Goal: Task Accomplishment & Management: Manage account settings

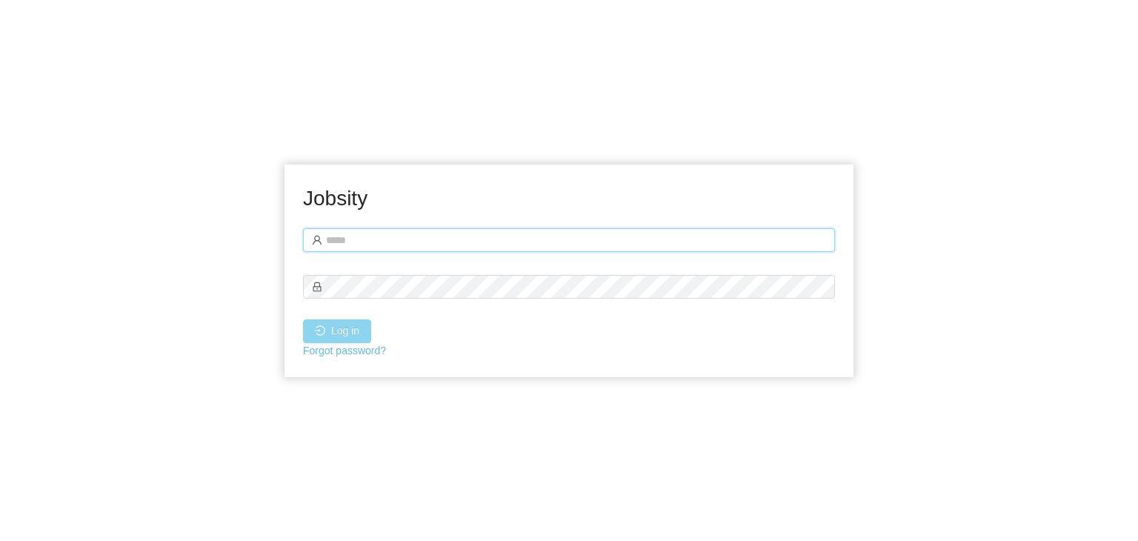
type input "**********"
click at [333, 335] on button "Log in" at bounding box center [337, 331] width 68 height 24
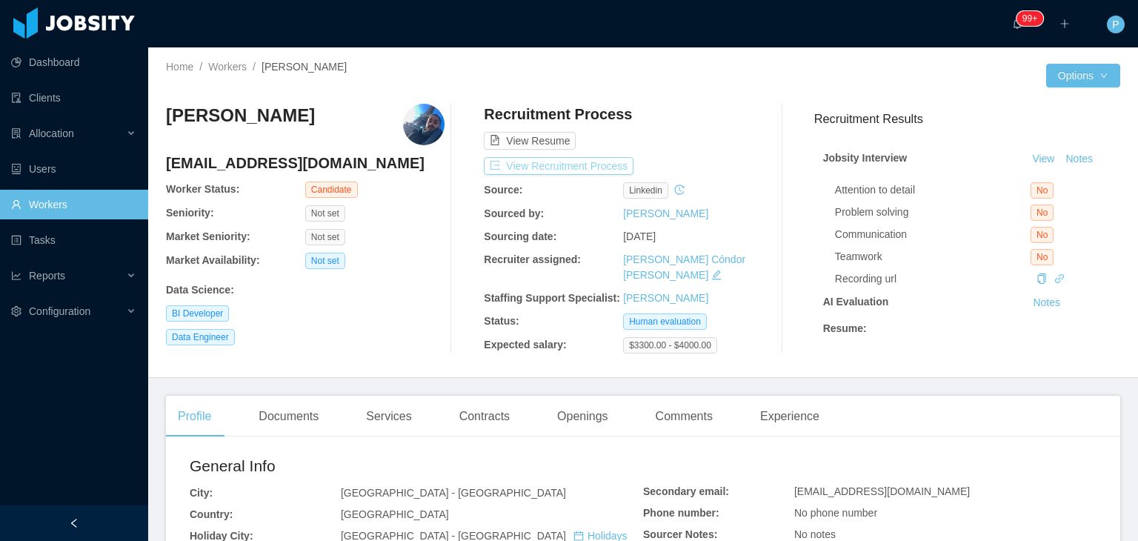
click at [596, 164] on button "View Recruitment Process" at bounding box center [559, 166] width 150 height 18
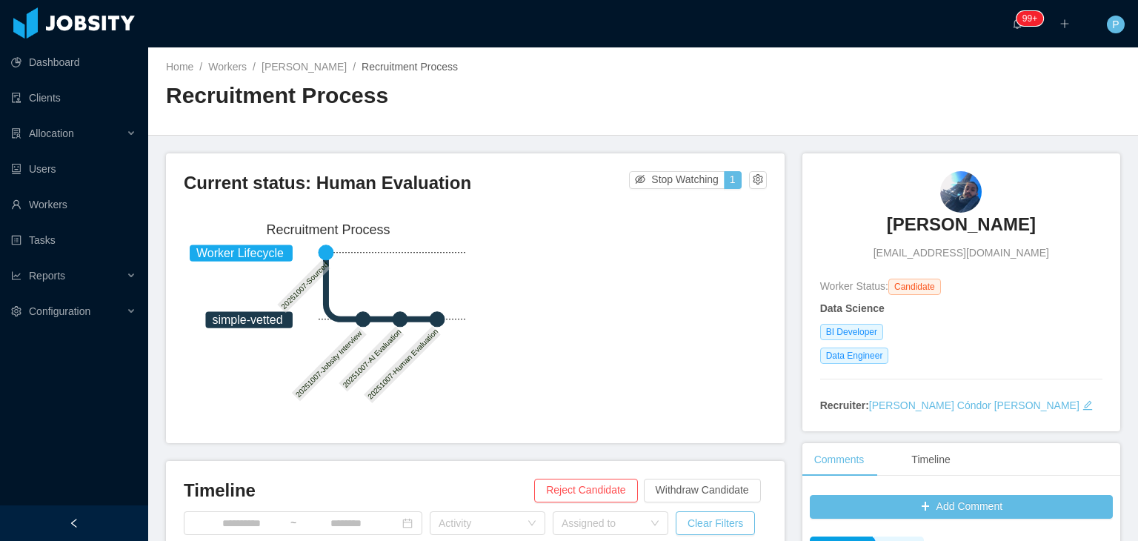
click at [648, 68] on div "Home / Workers / Alexsander Silveira / Recruitment Process / Recruitment Process" at bounding box center [643, 91] width 990 height 88
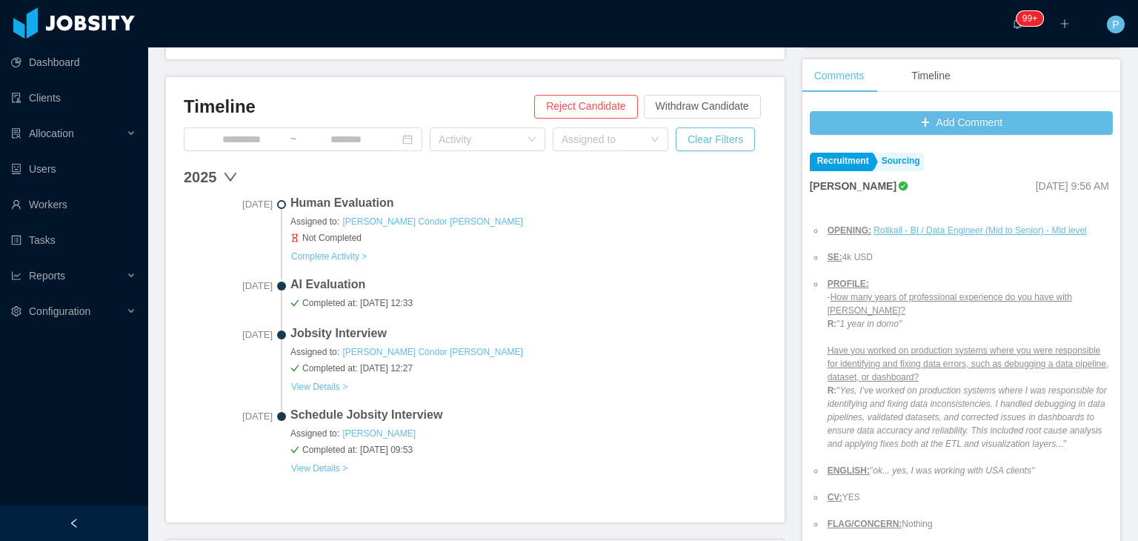
scroll to position [385, 0]
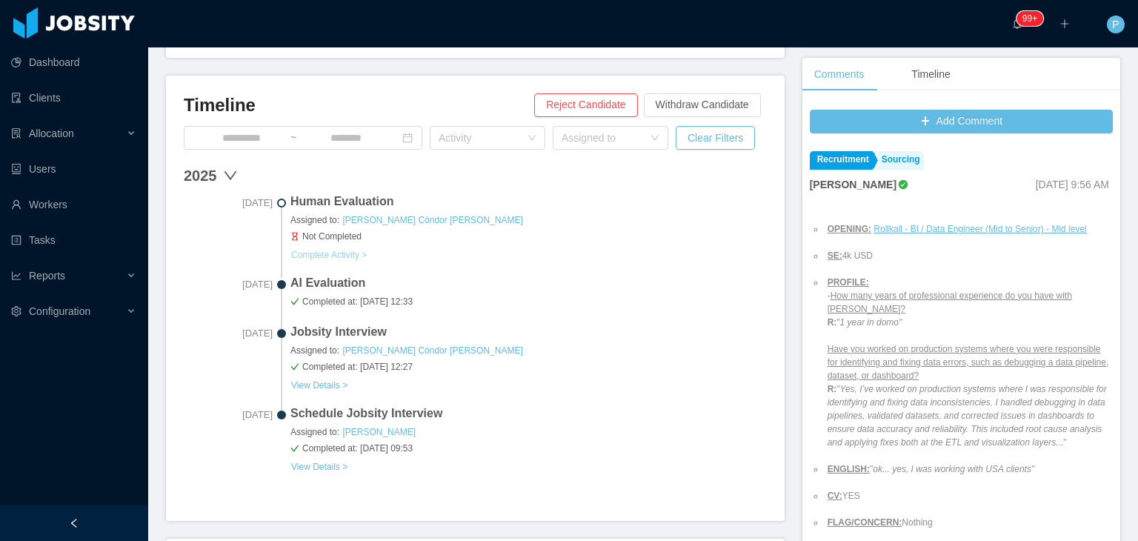
click at [353, 253] on button "Complete Activity >" at bounding box center [328, 255] width 77 height 12
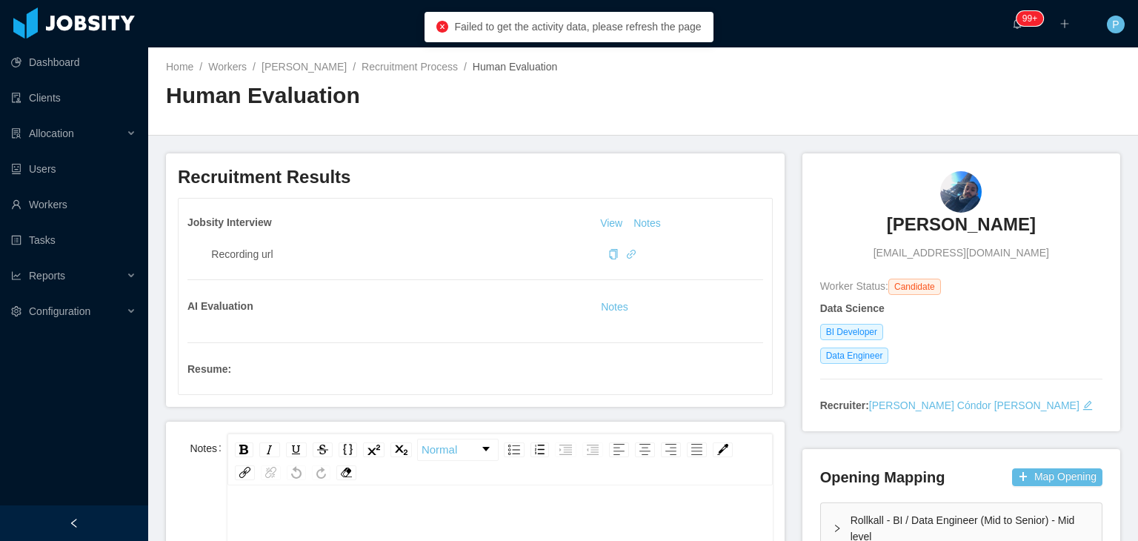
click at [593, 146] on main "Home / Workers / Alexsander Silveira / Recruitment Process / Human Evaluation /…" at bounding box center [643, 293] width 990 height 493
click at [813, 87] on div "Home / Workers / Alexsander Silveira / Recruitment Process / Human Evaluation /…" at bounding box center [643, 91] width 990 height 88
click at [406, 69] on link "Recruitment Process" at bounding box center [410, 67] width 96 height 12
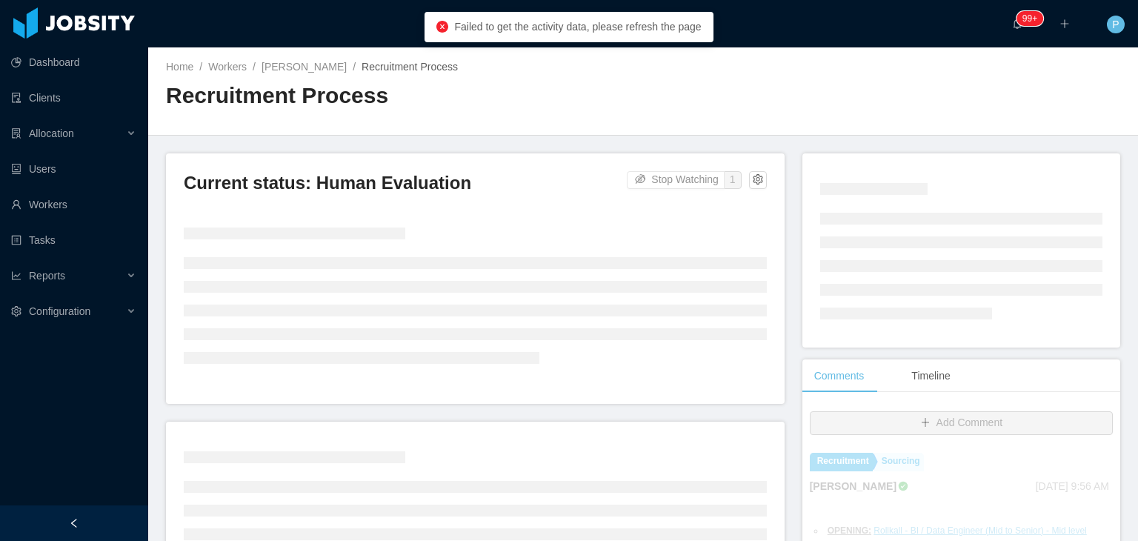
click at [593, 88] on h2 "Recruitment Process" at bounding box center [404, 96] width 477 height 30
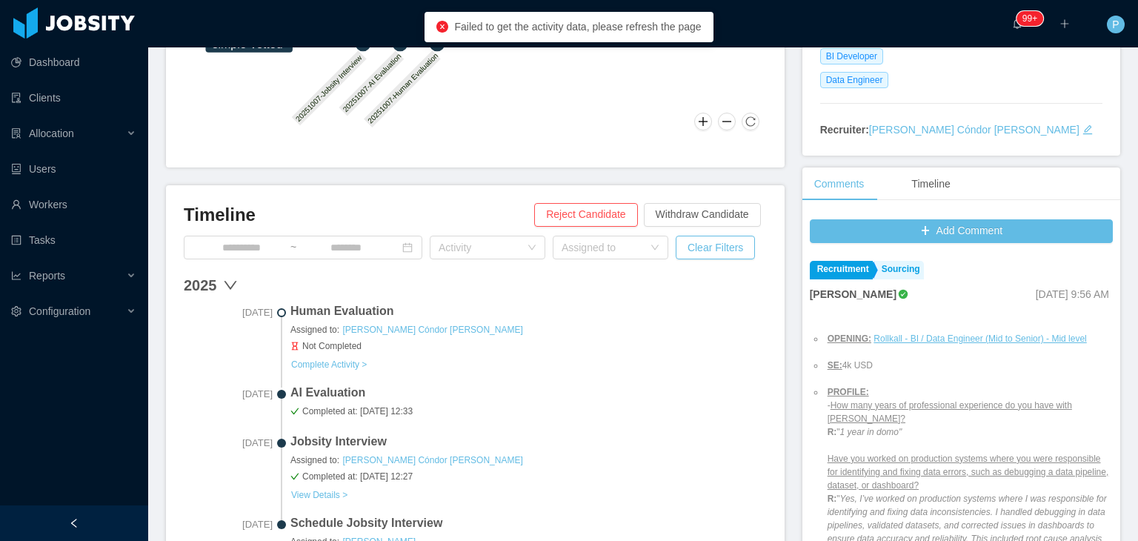
scroll to position [279, 0]
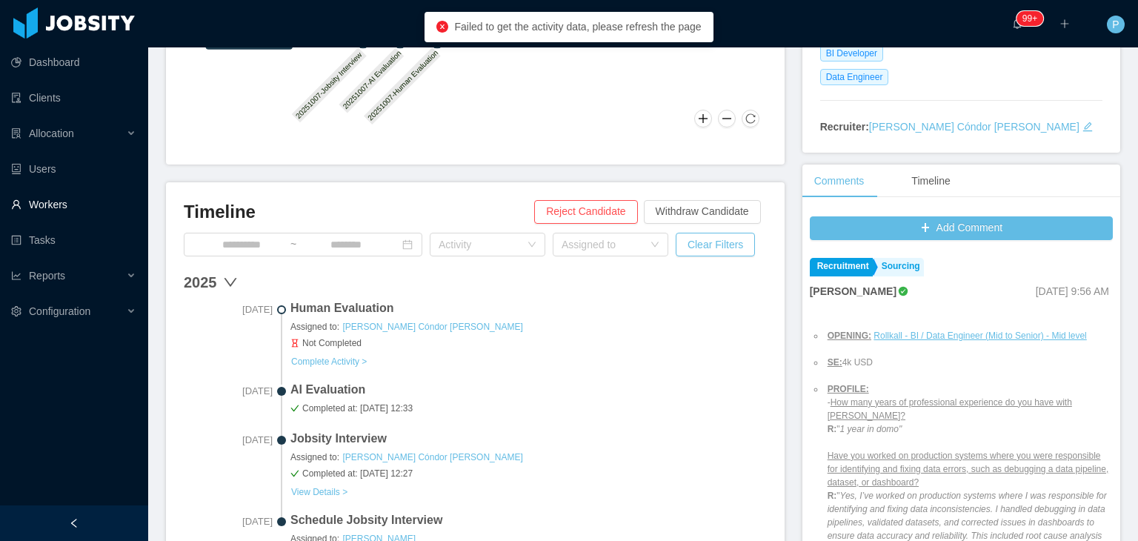
click at [52, 207] on link "Workers" at bounding box center [73, 205] width 125 height 30
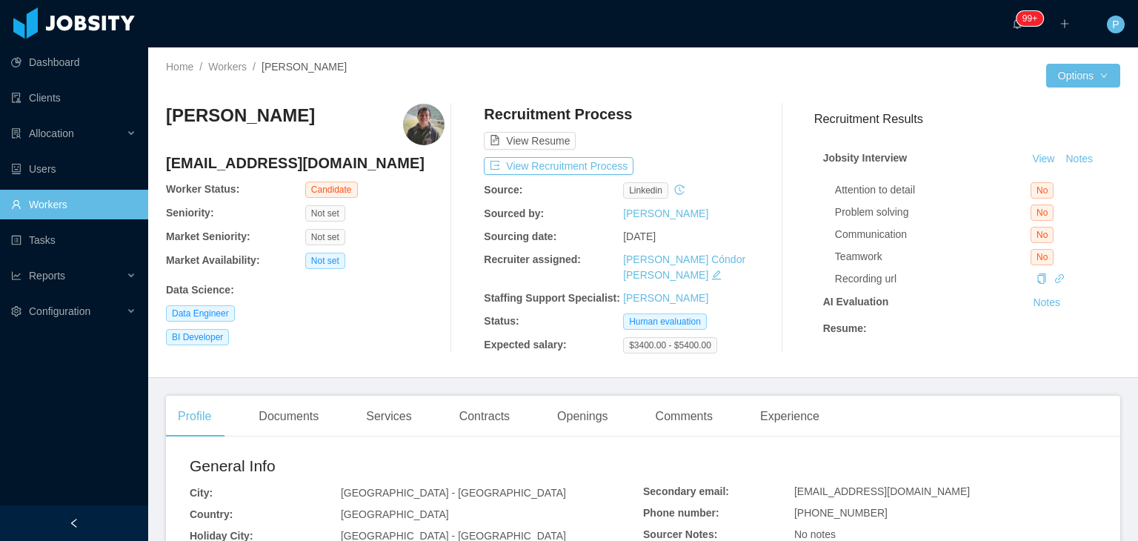
click at [688, 90] on div "Home / Workers / Mateo Lozano / Options Mateo Lozano mlozanos@unal.edu.co Worke…" at bounding box center [643, 212] width 990 height 330
click at [587, 164] on button "View Recruitment Process" at bounding box center [559, 166] width 150 height 18
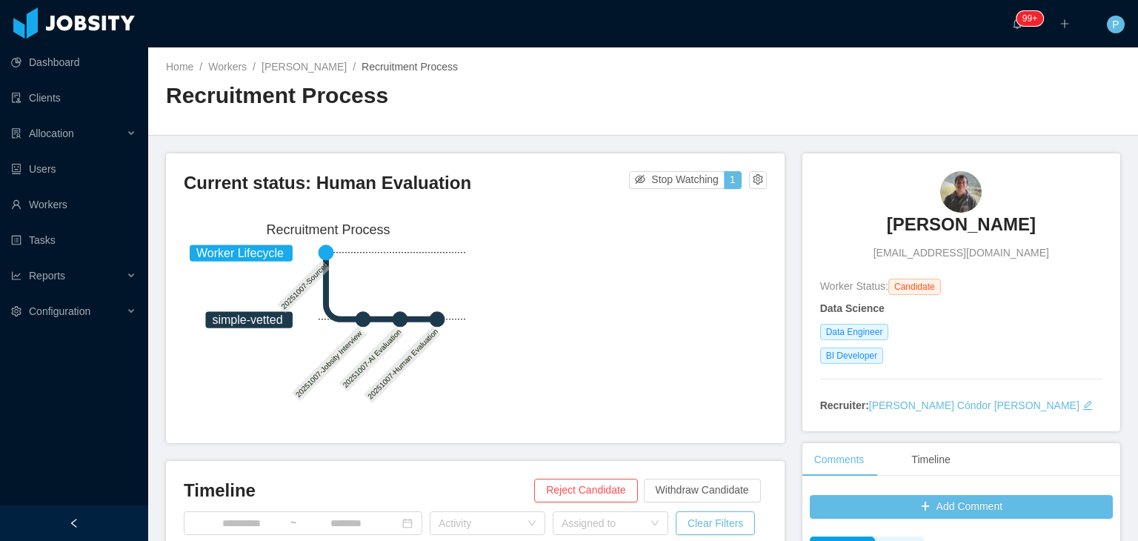
click at [676, 84] on div "Home / Workers / Mateo Lozano / Recruitment Process / Recruitment Process" at bounding box center [643, 91] width 990 height 88
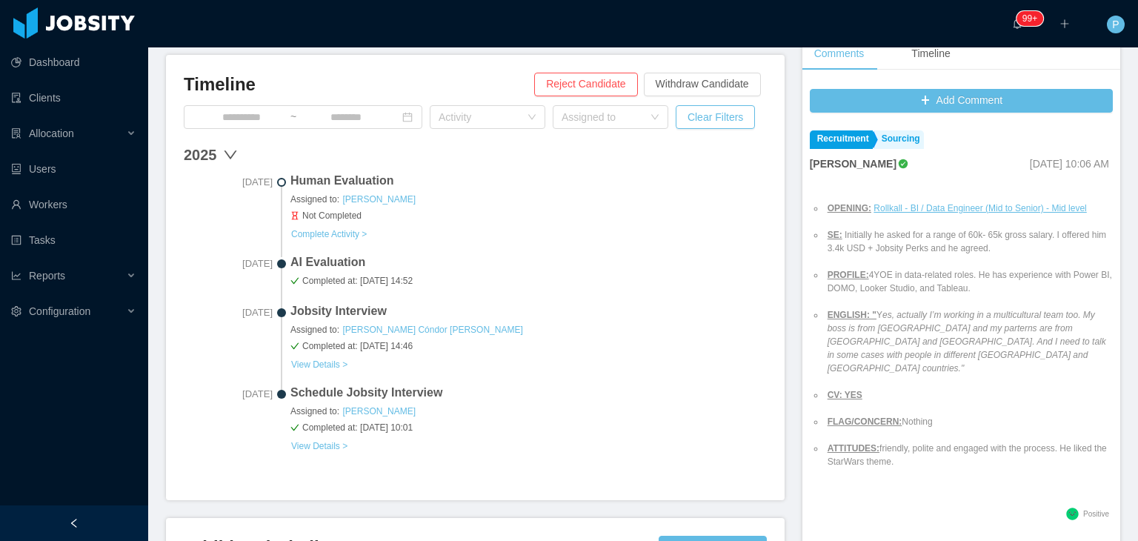
scroll to position [415, 0]
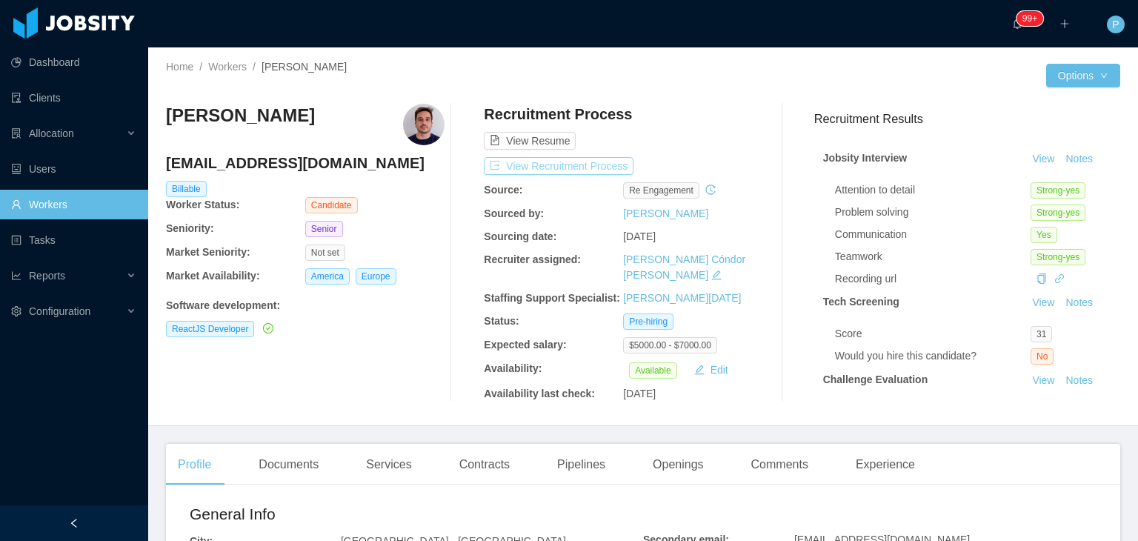
click at [564, 164] on button "View Recruitment Process" at bounding box center [559, 166] width 150 height 18
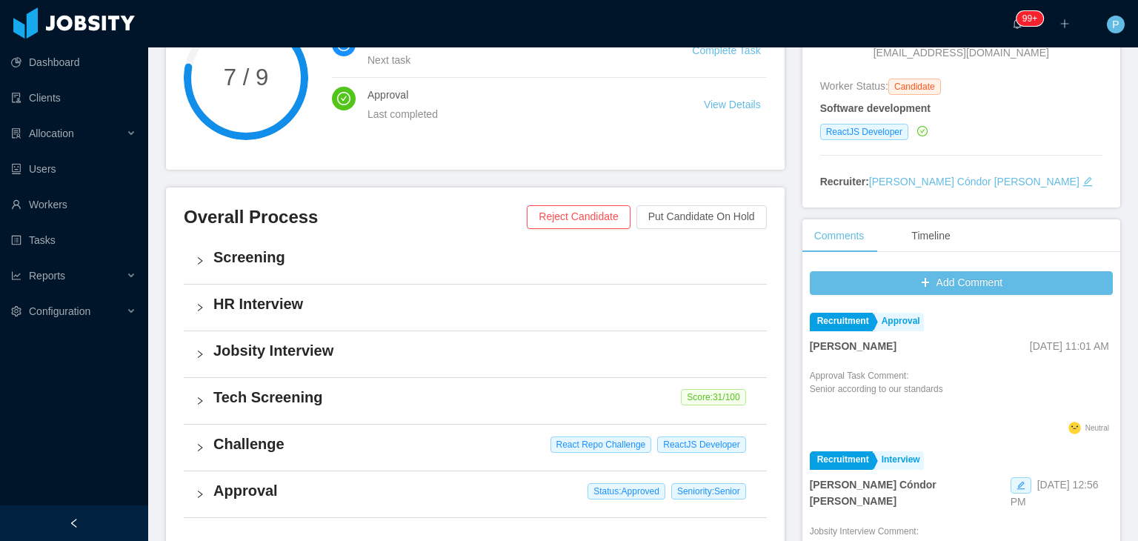
scroll to position [205, 0]
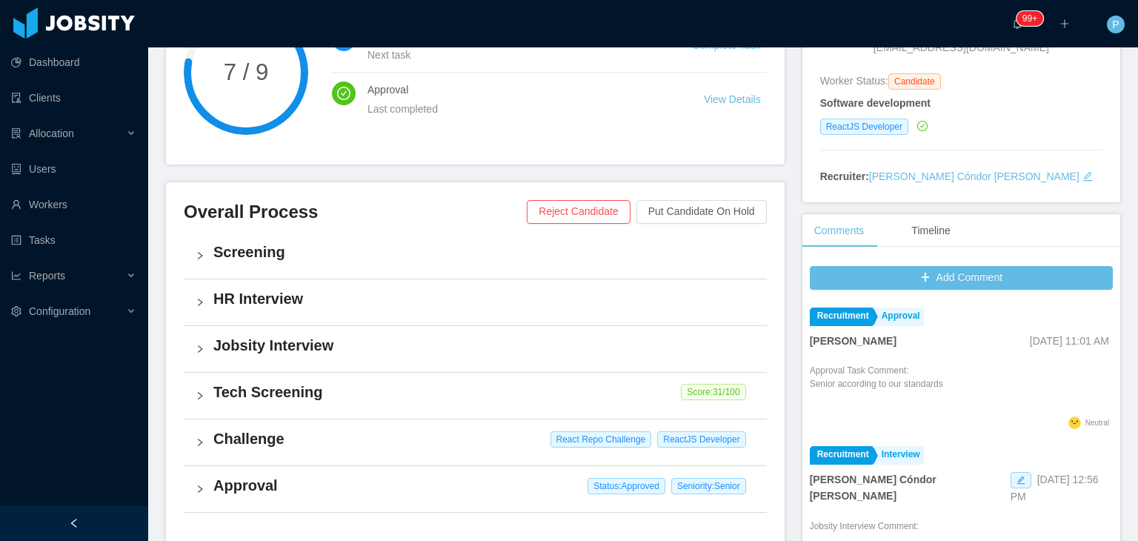
click at [553, 361] on div "Jobsity Interview" at bounding box center [475, 349] width 583 height 46
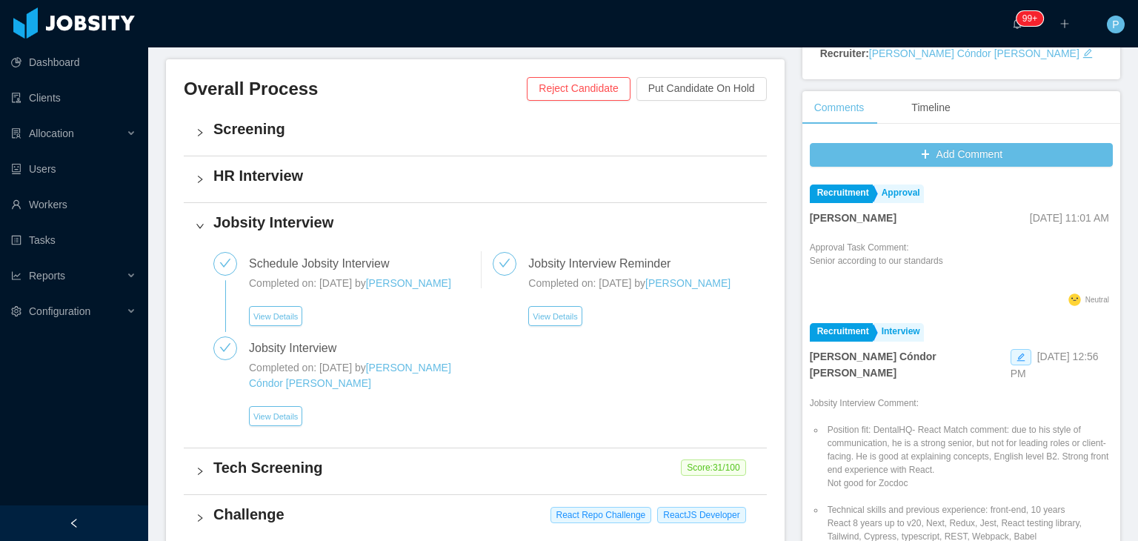
scroll to position [347, 0]
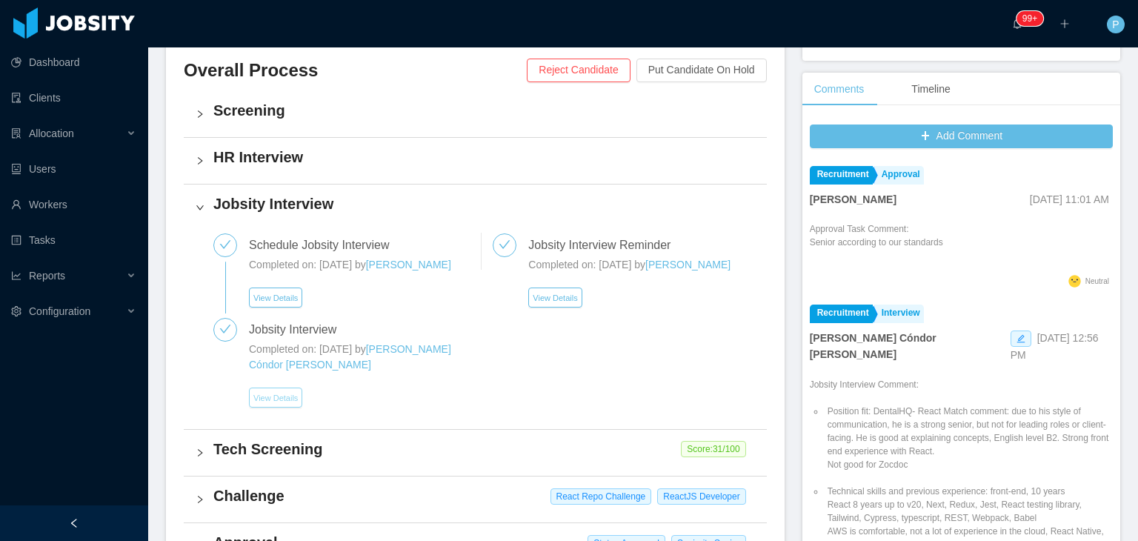
click at [276, 407] on button "View Details" at bounding box center [275, 397] width 53 height 20
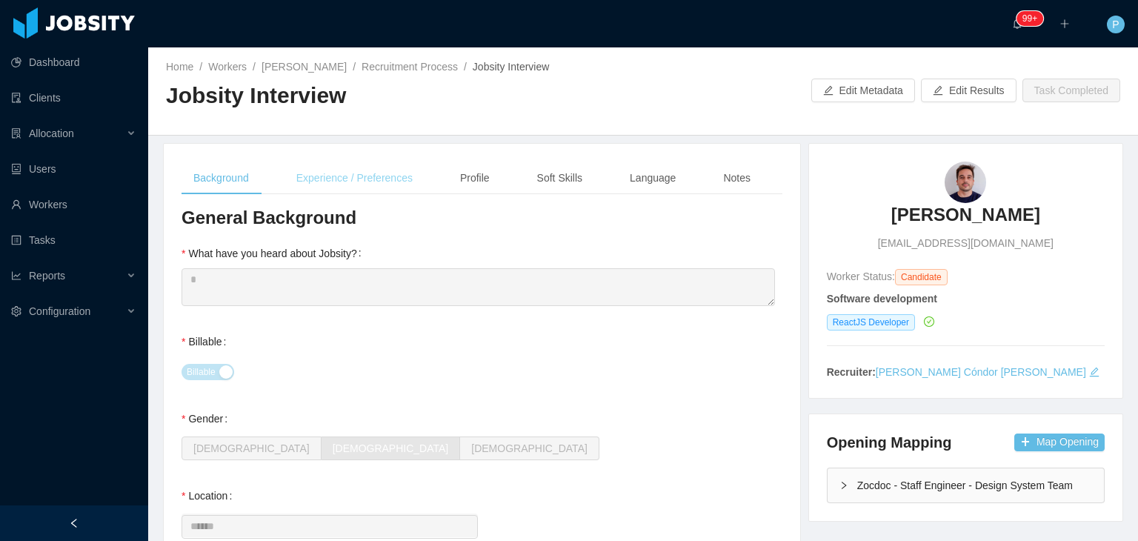
click at [383, 182] on div "Experience / Preferences" at bounding box center [354, 178] width 140 height 33
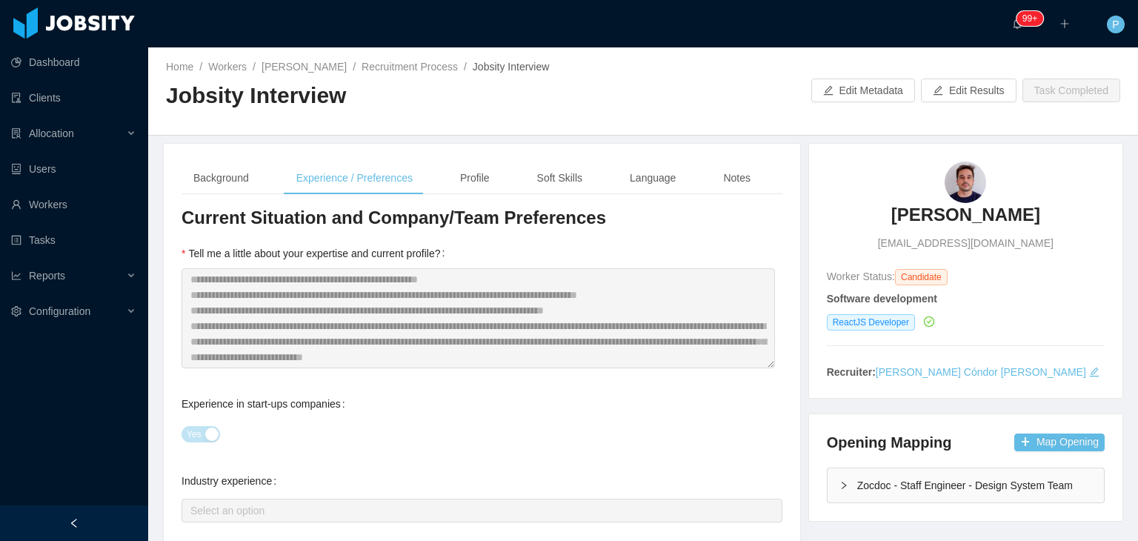
click at [693, 69] on div "Home / Workers / Vinícius Bernal / Recruitment Process / Jobsity Interview / Jo…" at bounding box center [643, 91] width 990 height 88
click at [304, 75] on div "Home / Workers / Vinícius Bernal / Recruitment Process / Jobsity Interview / Jo…" at bounding box center [404, 90] width 477 height 63
click at [293, 68] on link "Vinícius Bernal" at bounding box center [304, 67] width 85 height 12
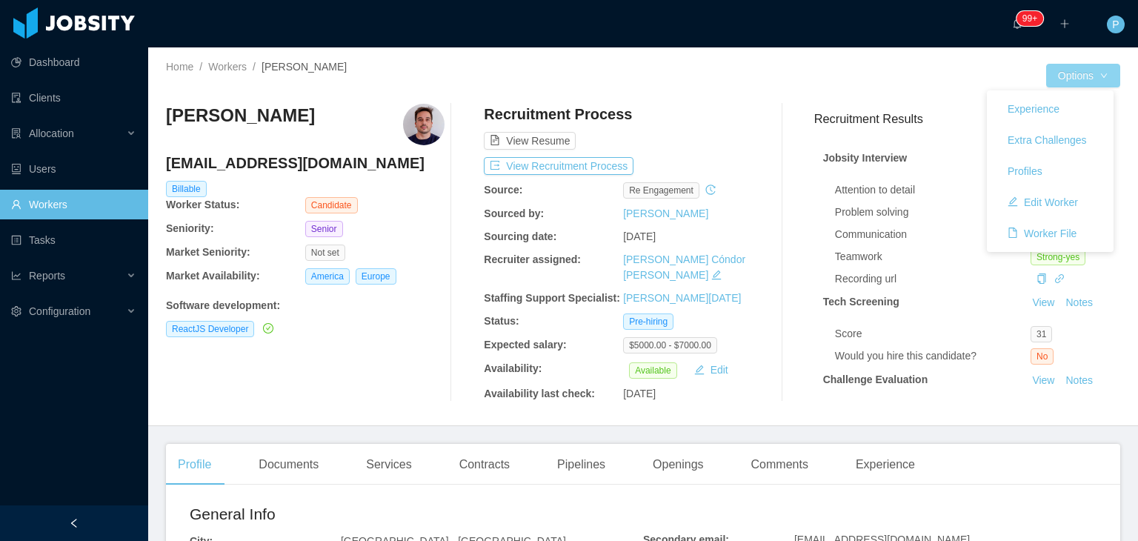
click at [1073, 73] on button "Options" at bounding box center [1083, 76] width 74 height 24
click at [1029, 196] on button "Edit Worker" at bounding box center [1043, 202] width 94 height 24
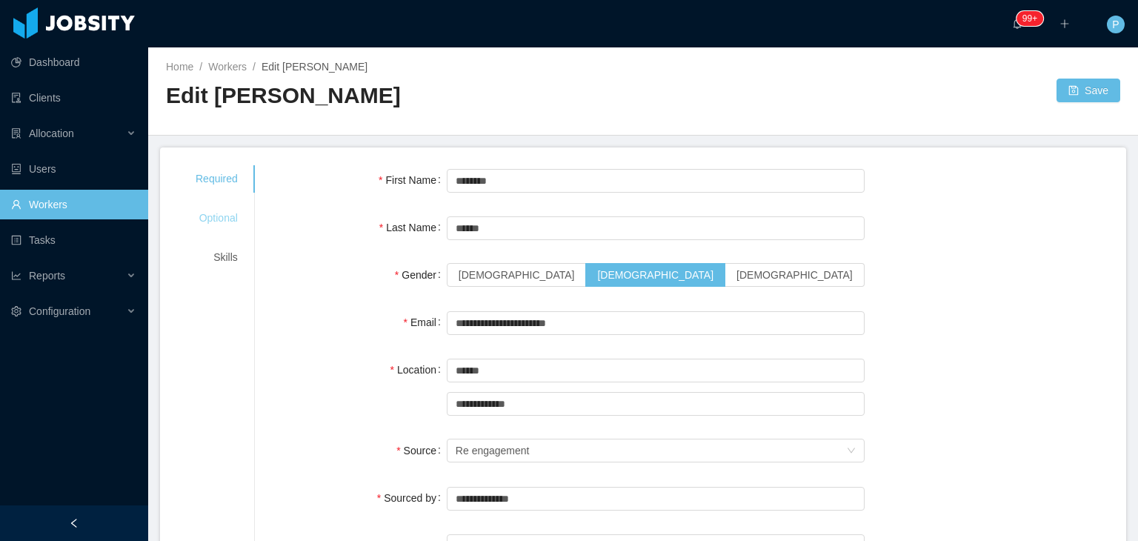
click at [196, 223] on div "Optional" at bounding box center [217, 217] width 78 height 27
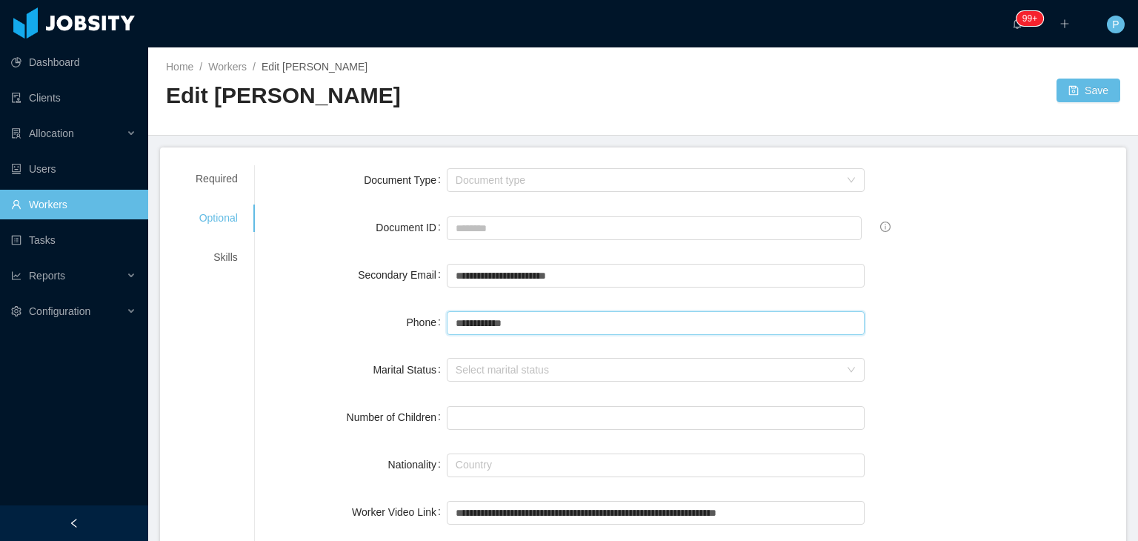
drag, startPoint x: 530, startPoint y: 321, endPoint x: 417, endPoint y: 329, distance: 112.9
click at [417, 329] on div "**********" at bounding box center [691, 322] width 836 height 30
paste input "******"
type input "**********"
click at [1074, 87] on button "Save" at bounding box center [1088, 91] width 64 height 24
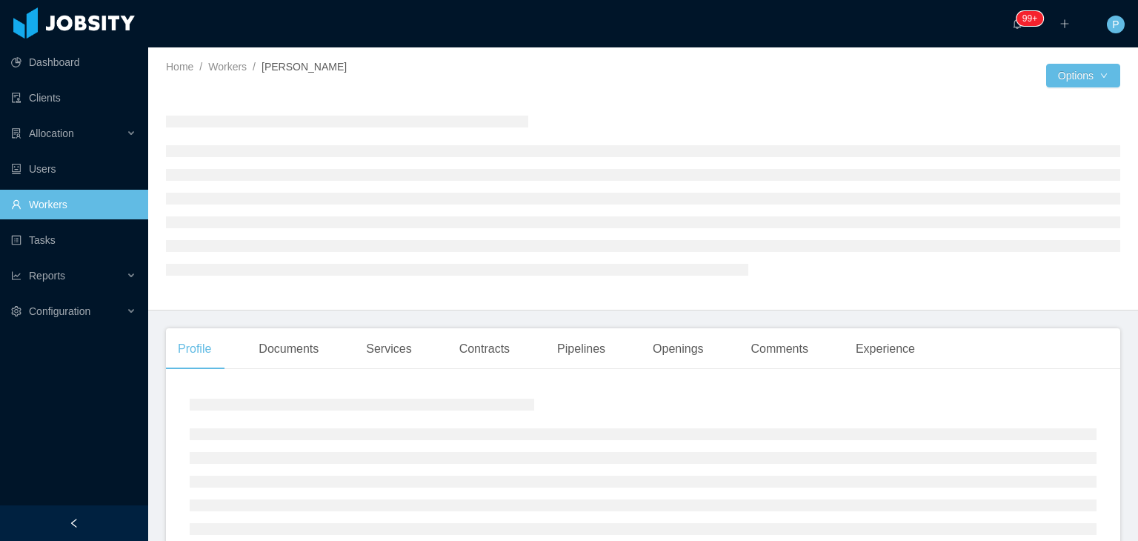
drag, startPoint x: 1074, startPoint y: 87, endPoint x: 753, endPoint y: -64, distance: 354.9
click at [753, 0] on html "Dashboard Clients Allocation Users Workers Tasks Reports Configuration ··· 99+ …" at bounding box center [569, 270] width 1138 height 541
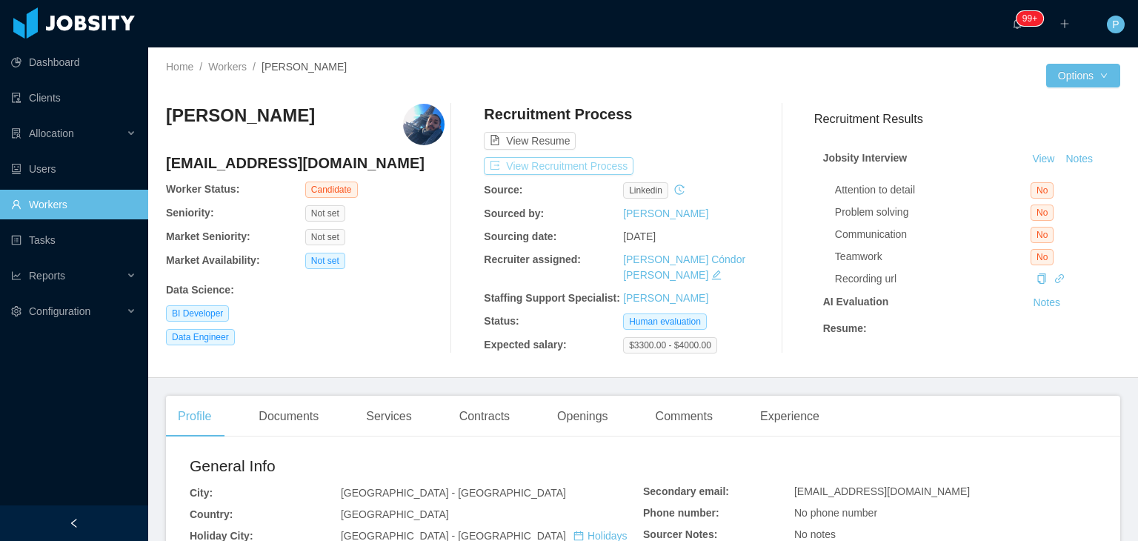
click at [602, 166] on button "View Recruitment Process" at bounding box center [559, 166] width 150 height 18
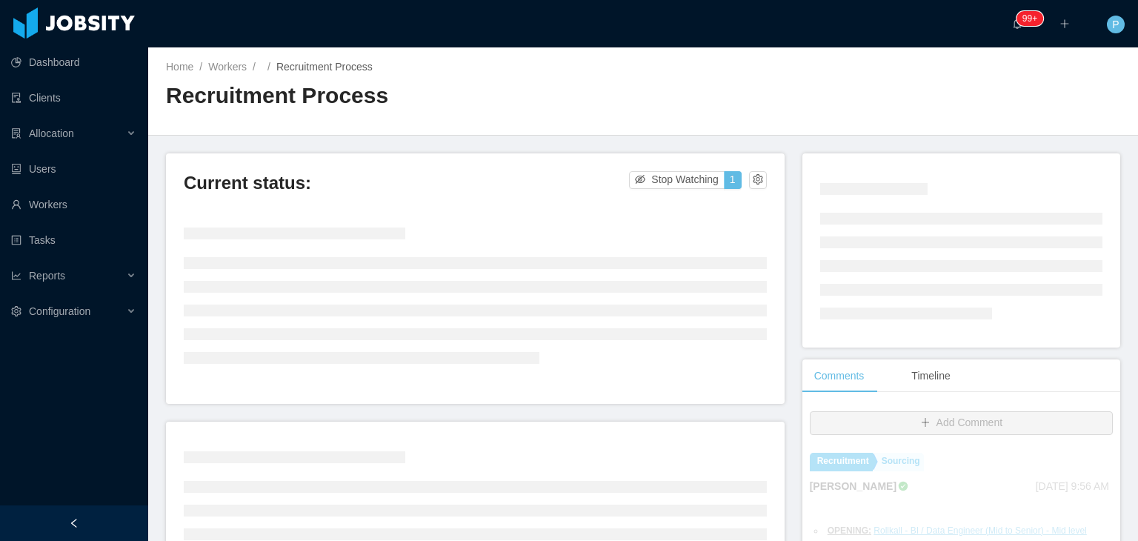
click at [664, 67] on div "Home / Workers / / Recruitment Process / Recruitment Process" at bounding box center [643, 91] width 990 height 88
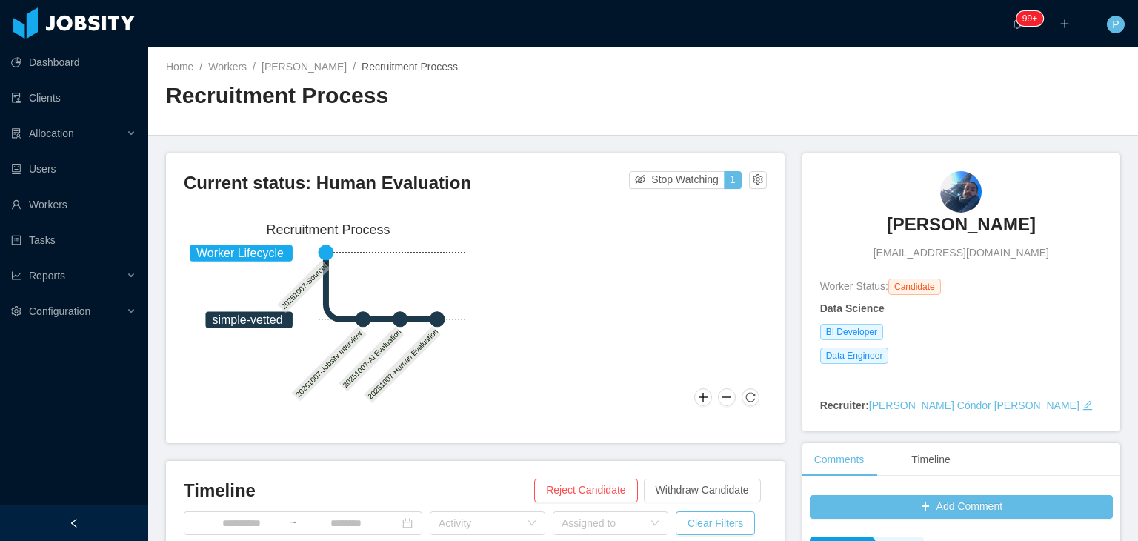
drag, startPoint x: 1040, startPoint y: 223, endPoint x: 869, endPoint y: 229, distance: 171.2
click at [869, 229] on div "[PERSON_NAME] [PERSON_NAME][EMAIL_ADDRESS][DOMAIN_NAME]" at bounding box center [961, 216] width 282 height 90
copy h3 "[PERSON_NAME]"
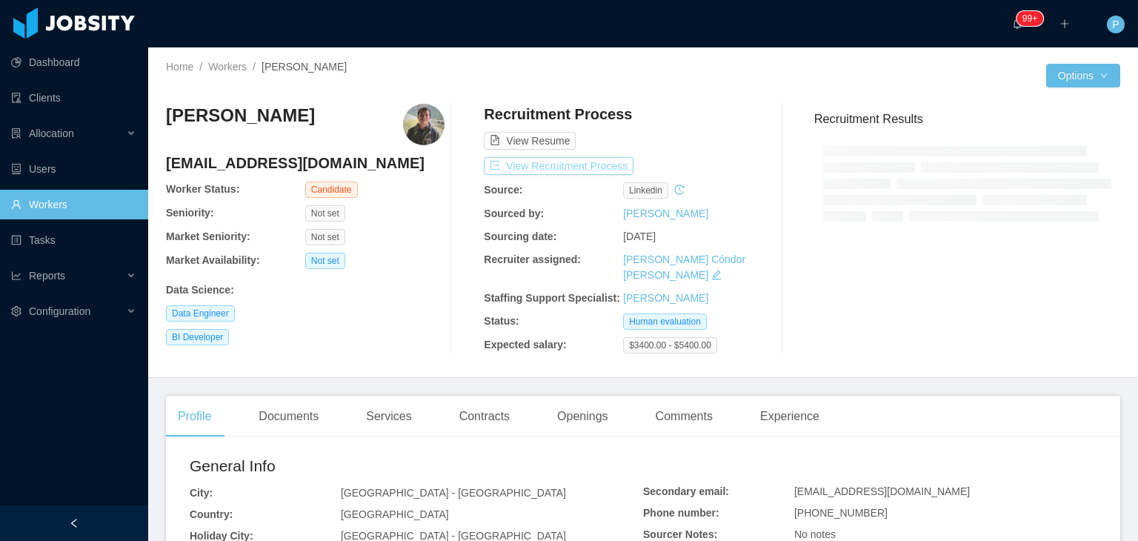
click at [595, 164] on button "View Recruitment Process" at bounding box center [559, 166] width 150 height 18
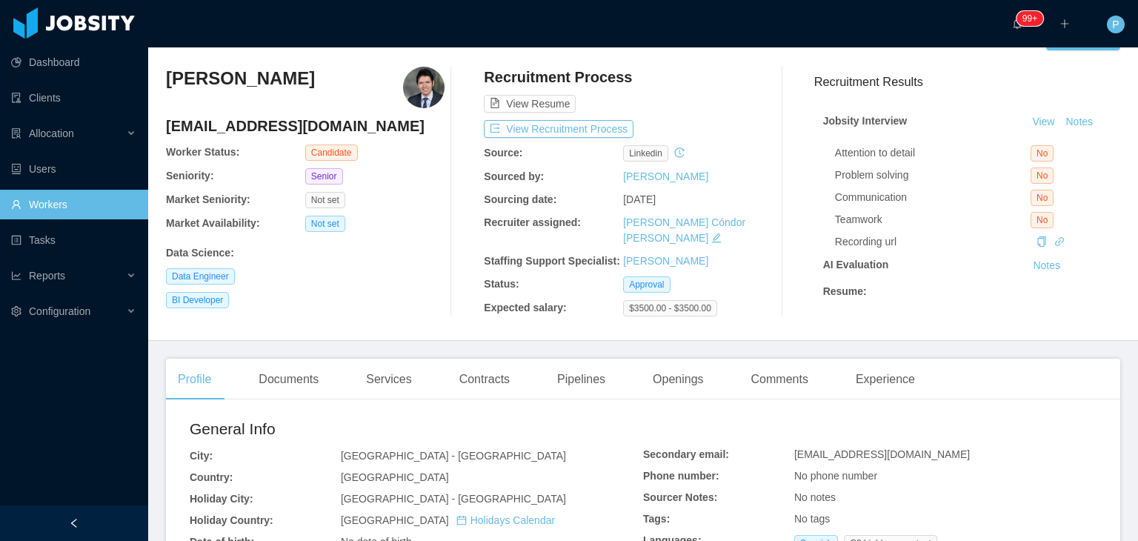
scroll to position [27, 0]
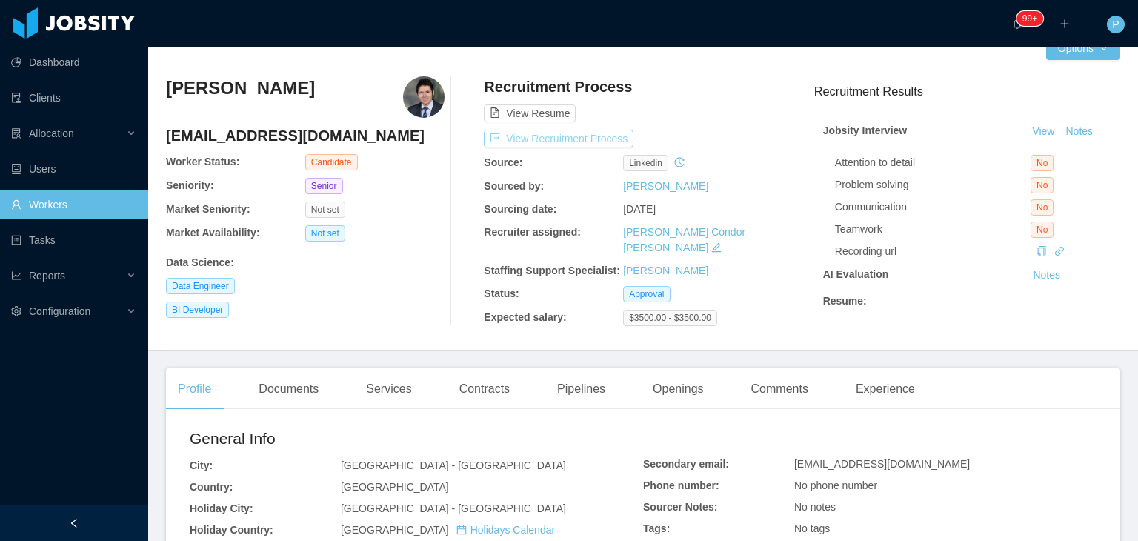
click at [602, 134] on button "View Recruitment Process" at bounding box center [559, 139] width 150 height 18
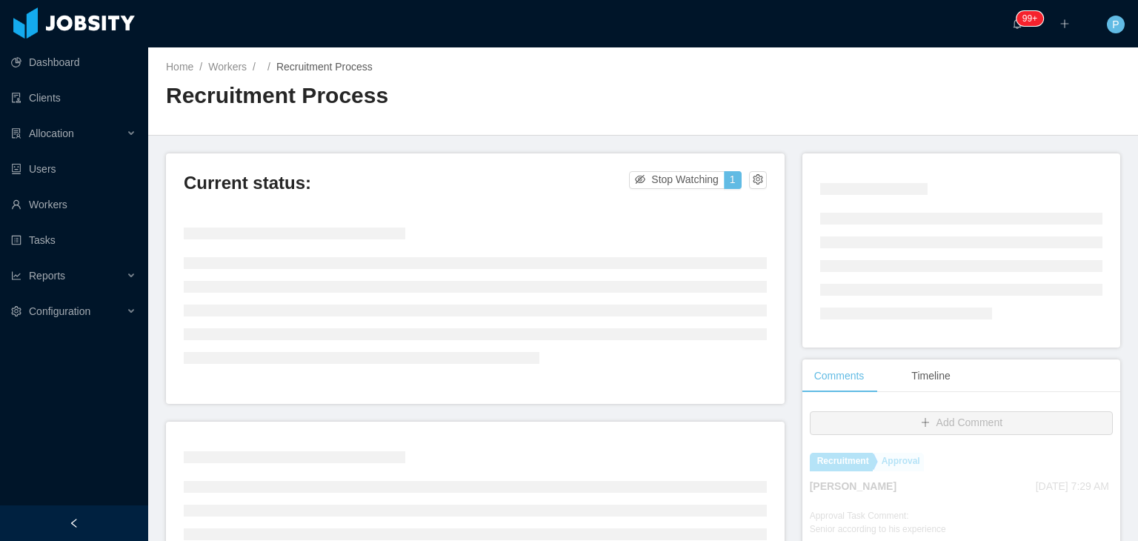
click at [815, 104] on div "Home / Workers / / Recruitment Process / Recruitment Process" at bounding box center [643, 91] width 990 height 88
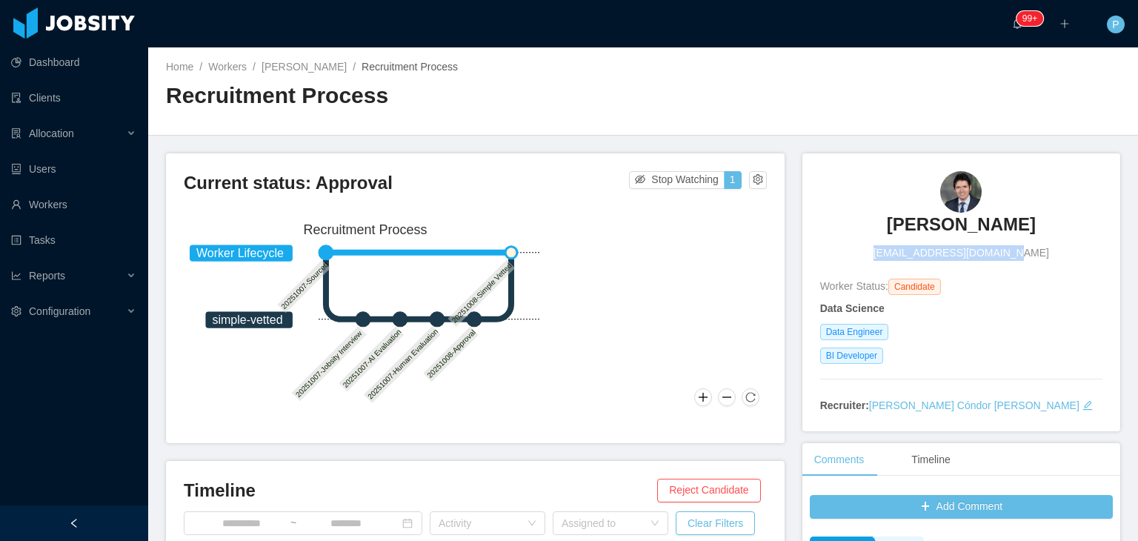
drag, startPoint x: 1016, startPoint y: 251, endPoint x: 885, endPoint y: 251, distance: 130.4
click at [885, 251] on div "[PERSON_NAME] [EMAIL_ADDRESS][DOMAIN_NAME]" at bounding box center [961, 216] width 282 height 90
copy span "[EMAIL_ADDRESS][DOMAIN_NAME]"
click at [537, 137] on main "Home / Workers / [PERSON_NAME] / Recruitment Process / Recruitment Process Curr…" at bounding box center [643, 293] width 990 height 493
click at [327, 70] on link "[PERSON_NAME]" at bounding box center [304, 67] width 85 height 12
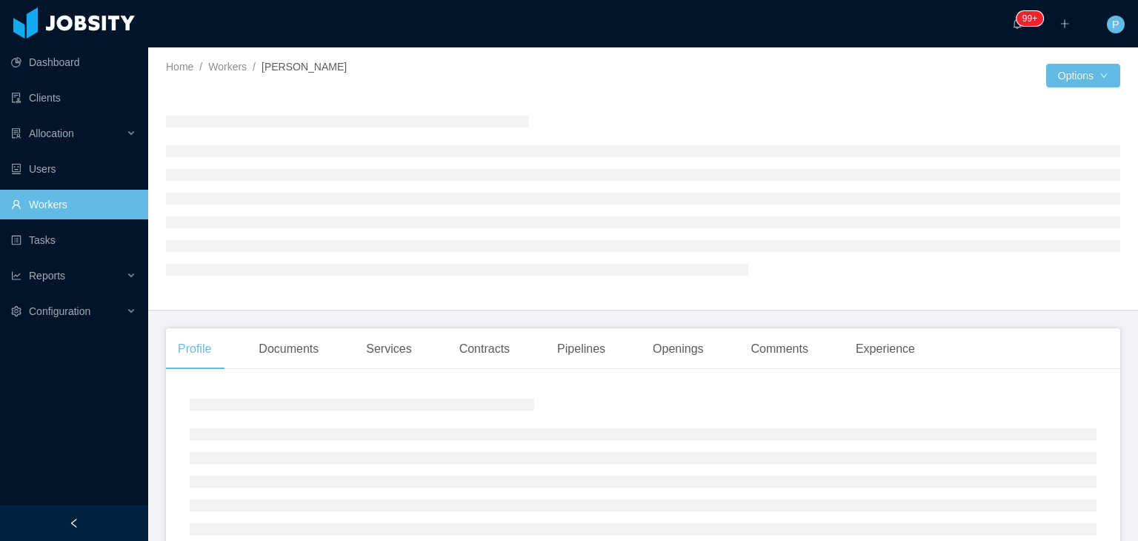
click at [470, 81] on div at bounding box center [404, 86] width 477 height 11
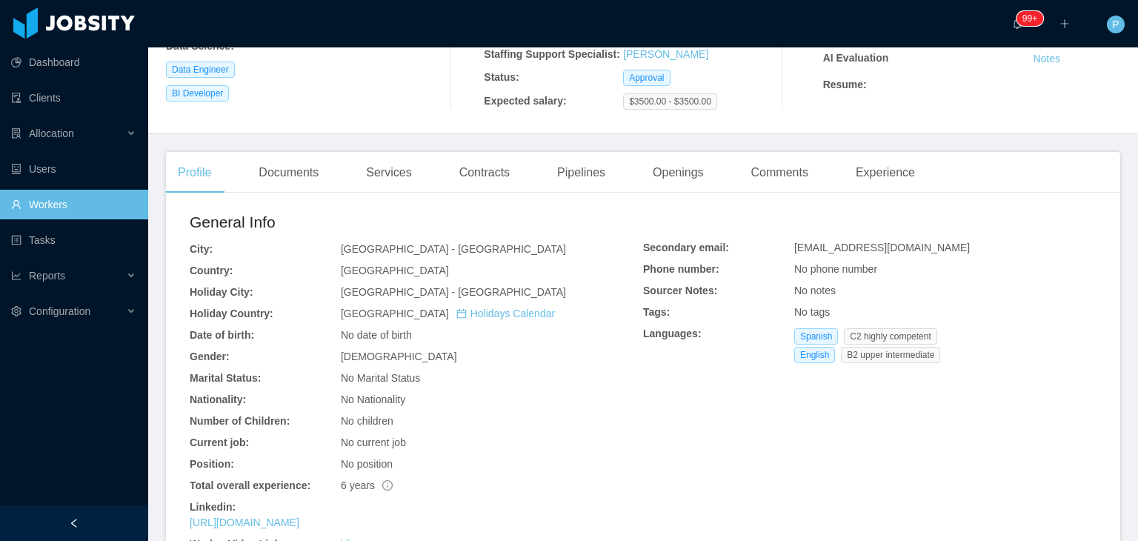
scroll to position [245, 0]
click at [286, 184] on div "Documents" at bounding box center [289, 170] width 84 height 41
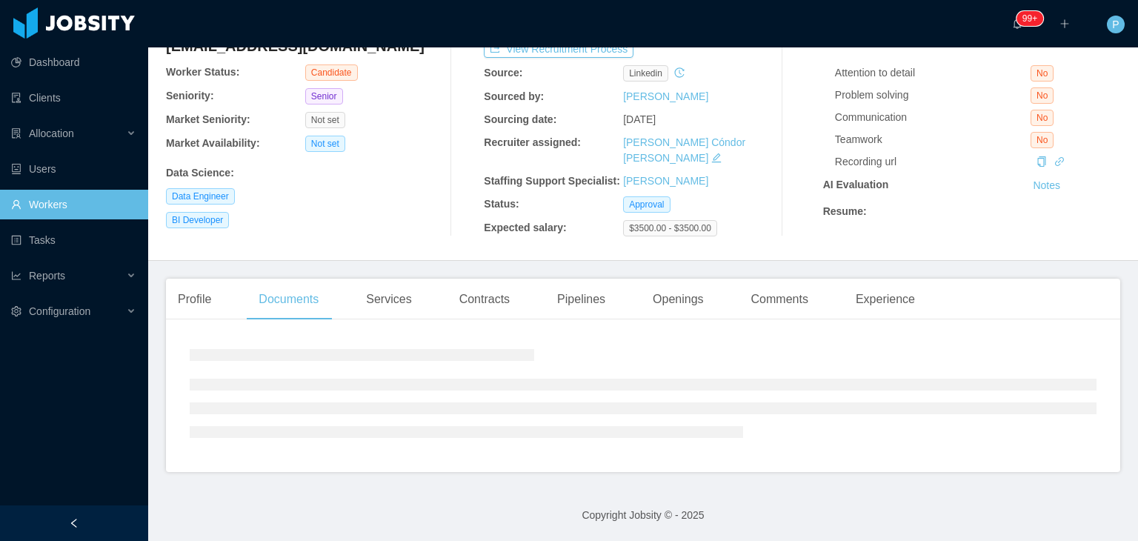
scroll to position [148, 0]
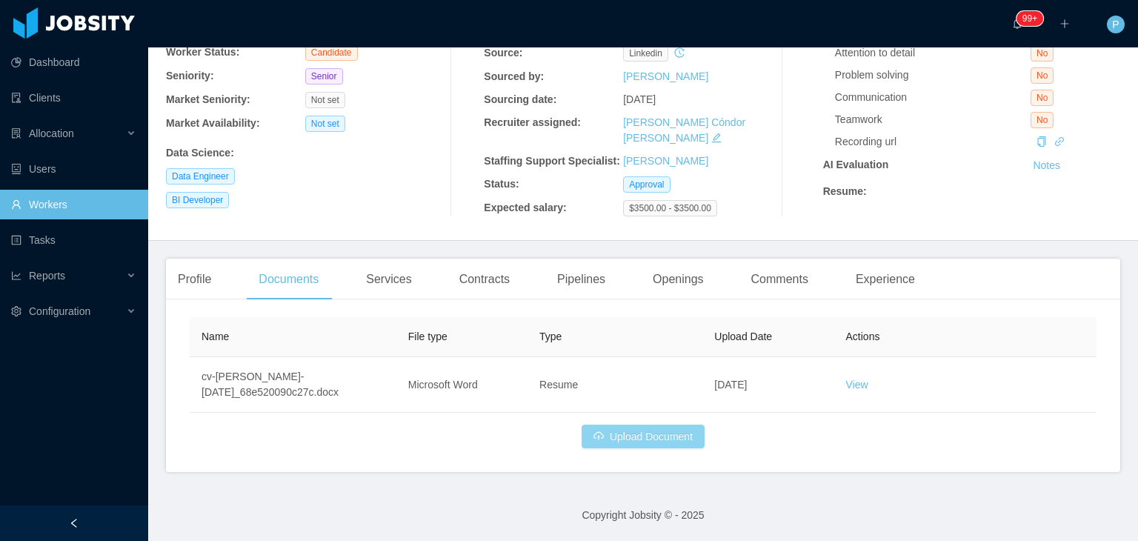
click at [633, 443] on button "Upload Document" at bounding box center [643, 437] width 123 height 24
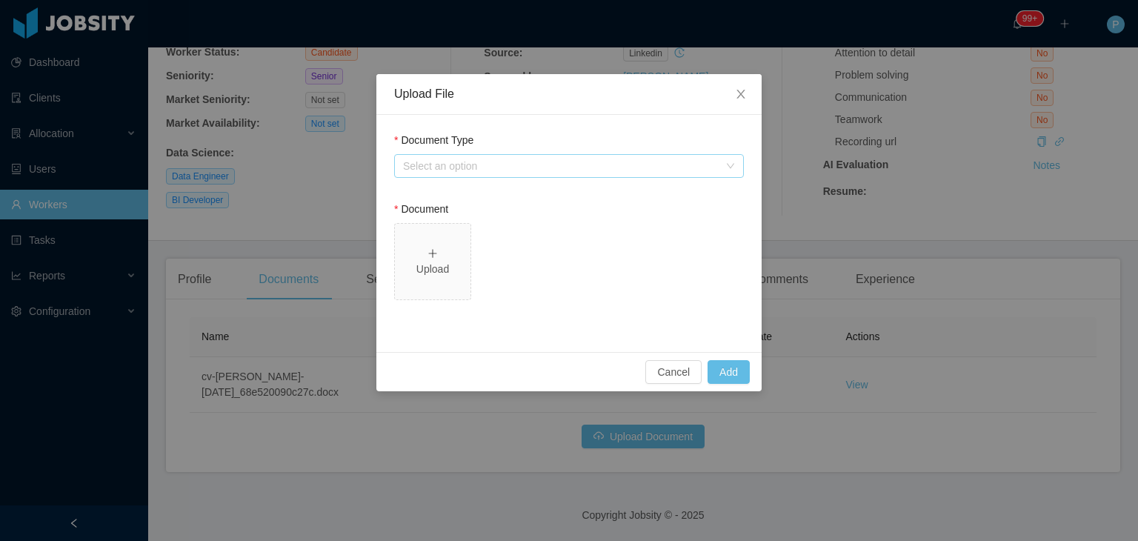
click at [533, 164] on div "Select an option" at bounding box center [561, 166] width 316 height 15
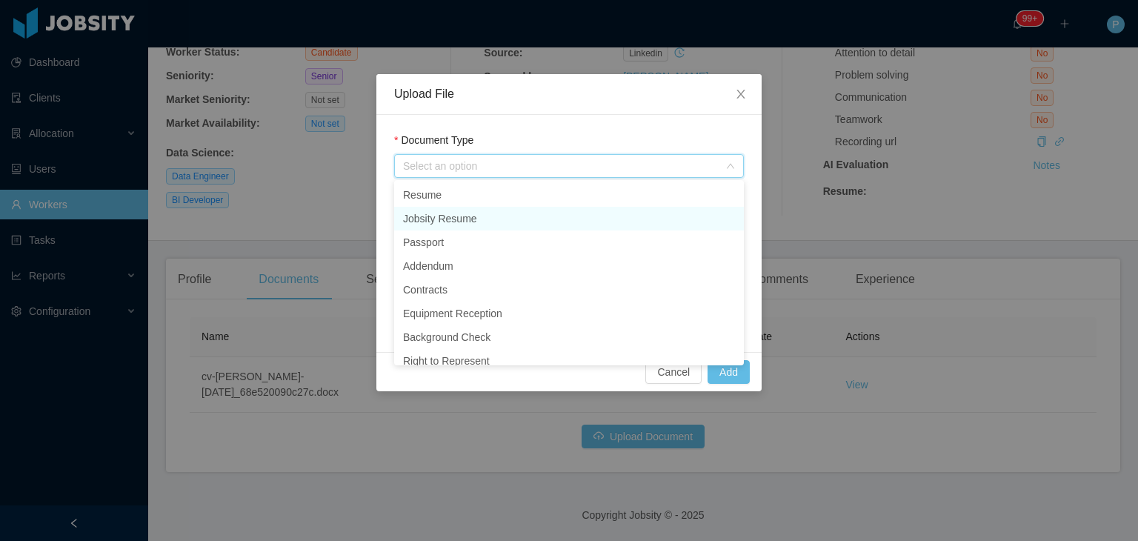
click at [514, 219] on li "Jobsity Resume" at bounding box center [569, 219] width 350 height 24
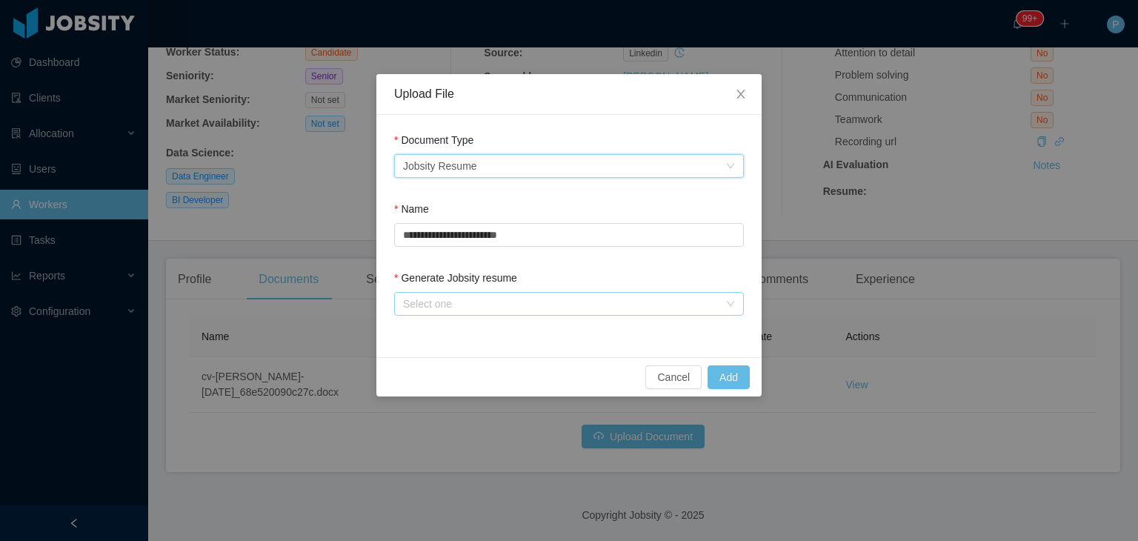
click at [548, 298] on div "Select one" at bounding box center [561, 303] width 316 height 15
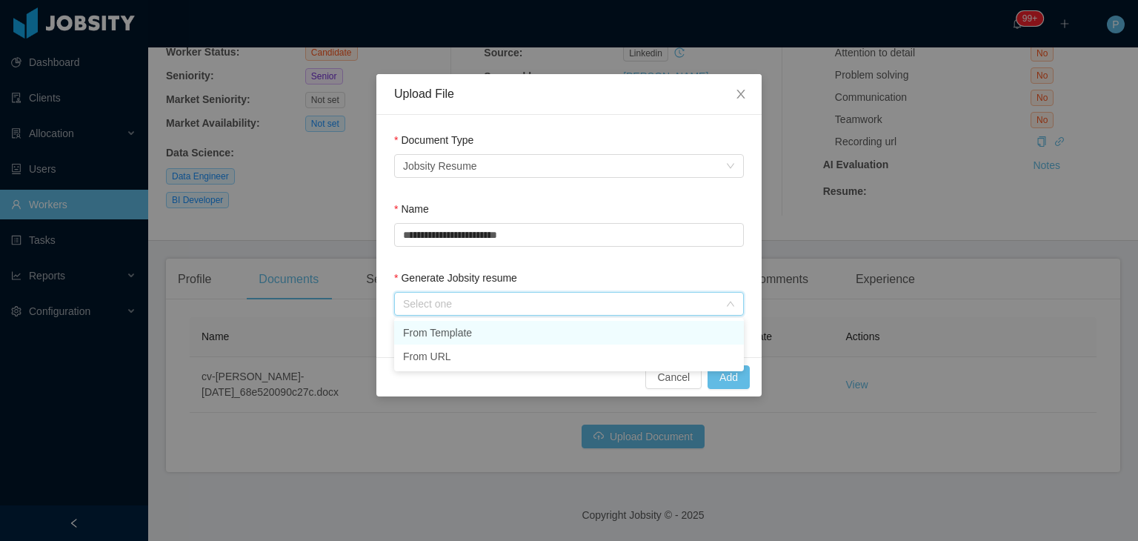
click at [545, 330] on li "From Template" at bounding box center [569, 333] width 350 height 24
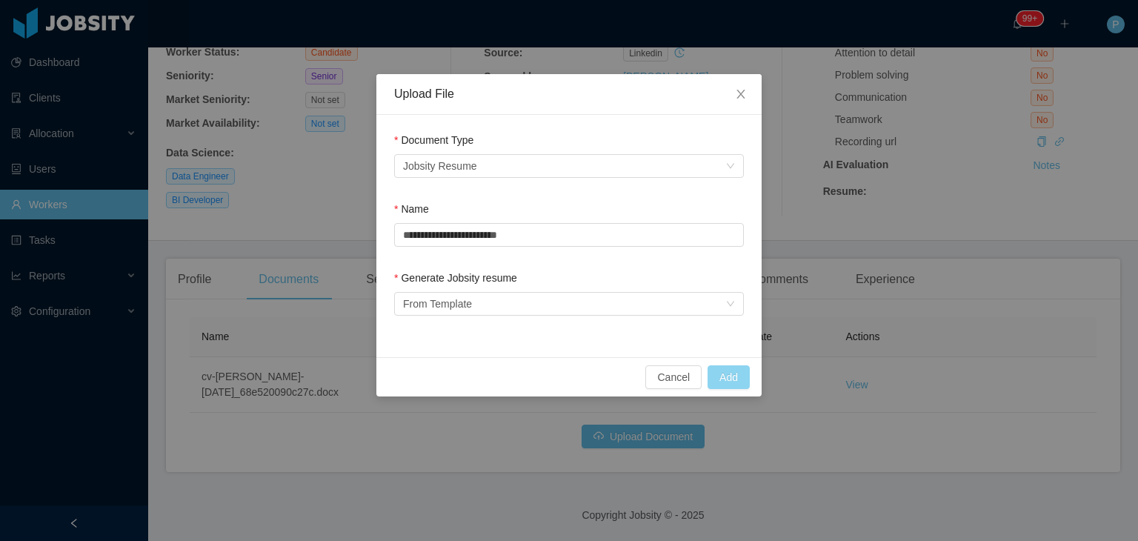
click at [725, 371] on button "Add" at bounding box center [729, 377] width 42 height 24
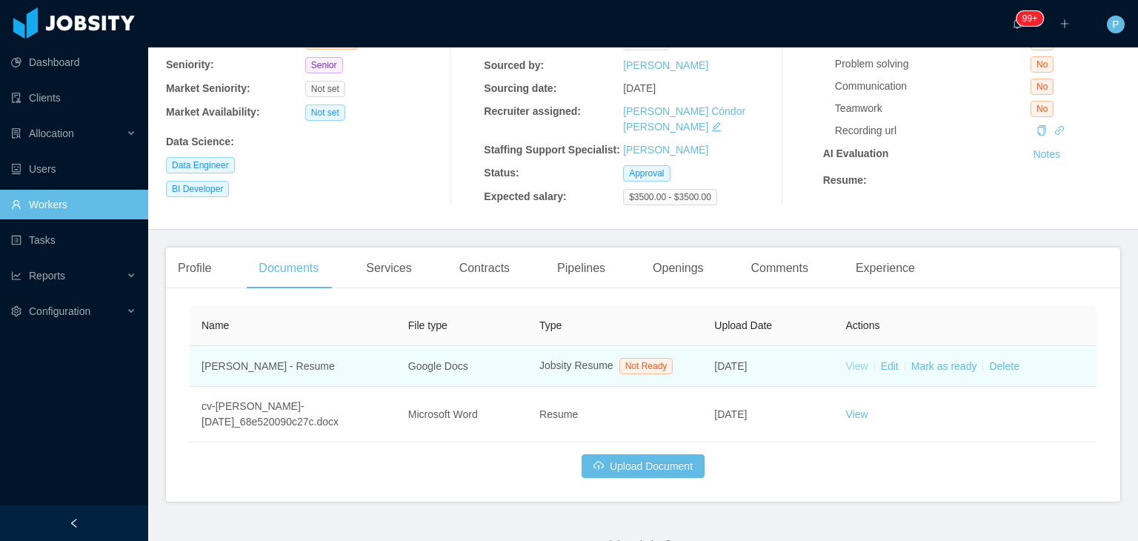
click at [846, 372] on link "View" at bounding box center [857, 366] width 22 height 12
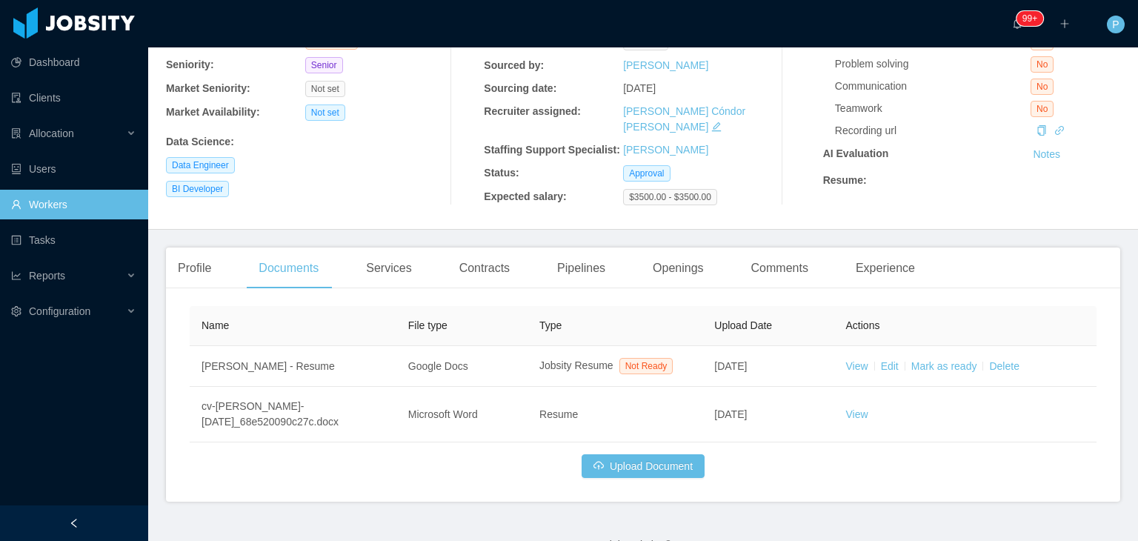
click at [742, 217] on div "[PERSON_NAME] [EMAIL_ADDRESS][DOMAIN_NAME] Worker Status: Candidate Seniority: …" at bounding box center [643, 80] width 954 height 273
